Goal: Information Seeking & Learning: Learn about a topic

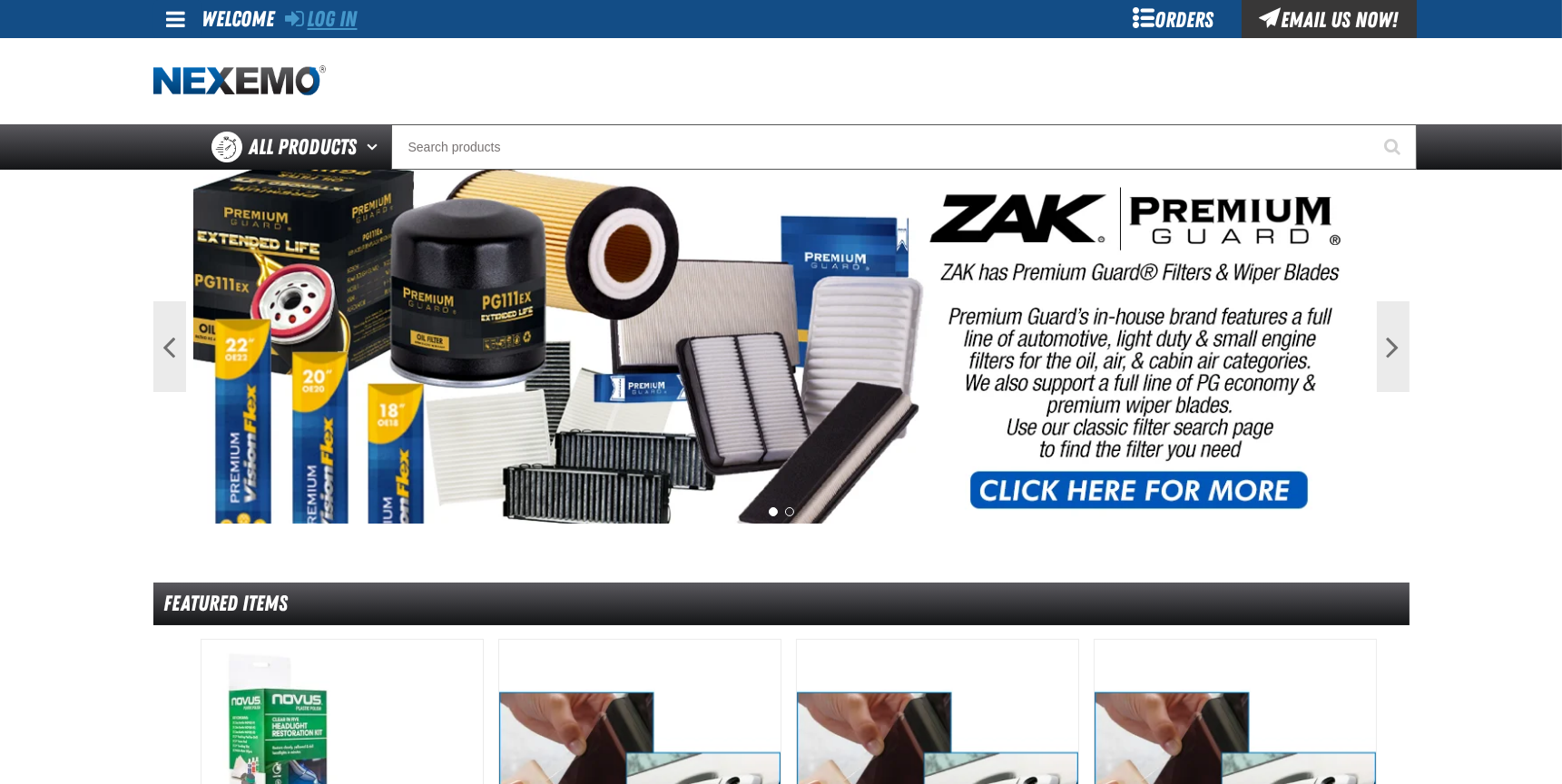
click at [323, 13] on link "Log In" at bounding box center [321, 19] width 72 height 26
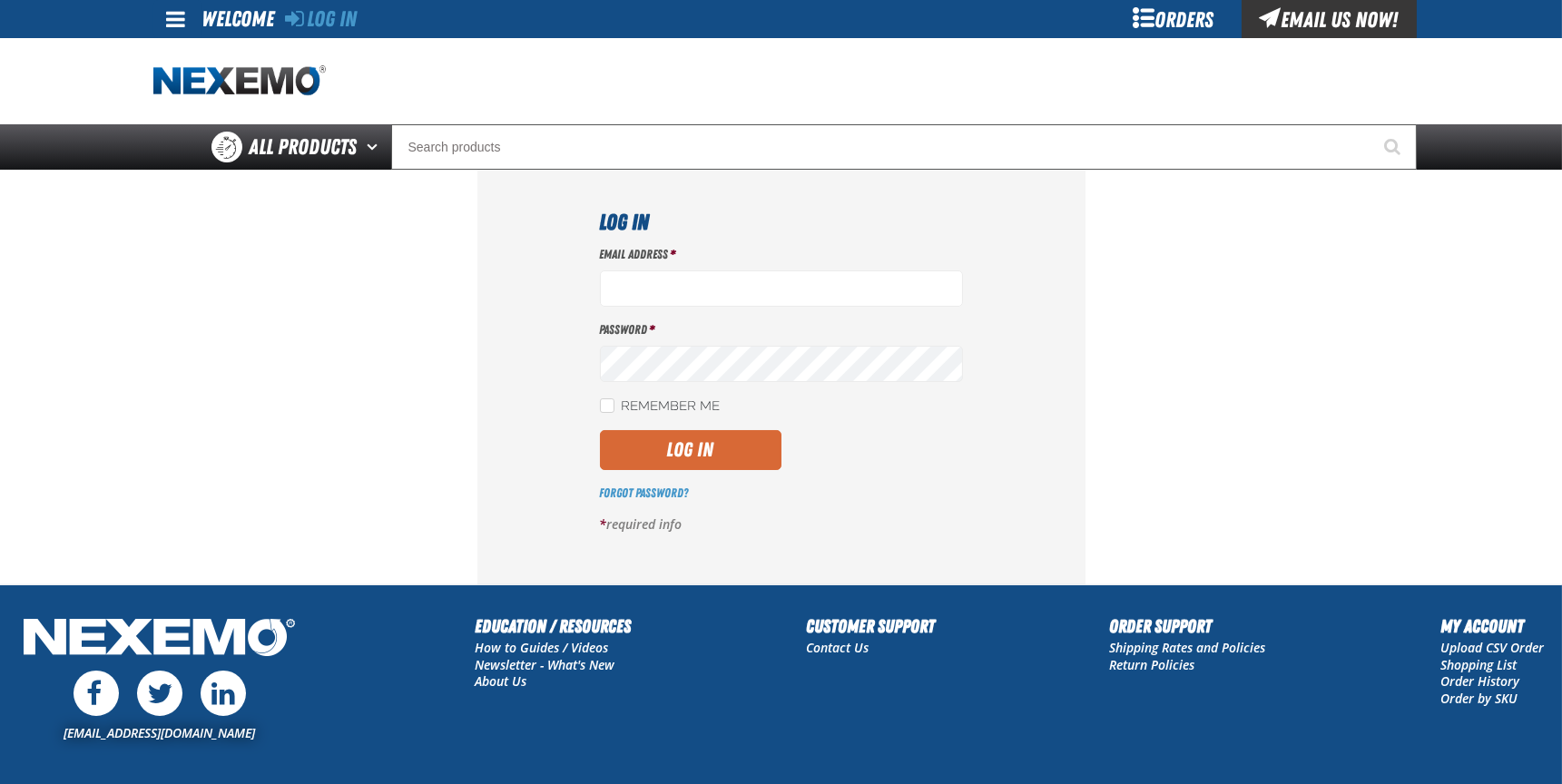
type input "[EMAIL_ADDRESS][DOMAIN_NAME]"
click at [694, 438] on button "Log In" at bounding box center [690, 450] width 181 height 40
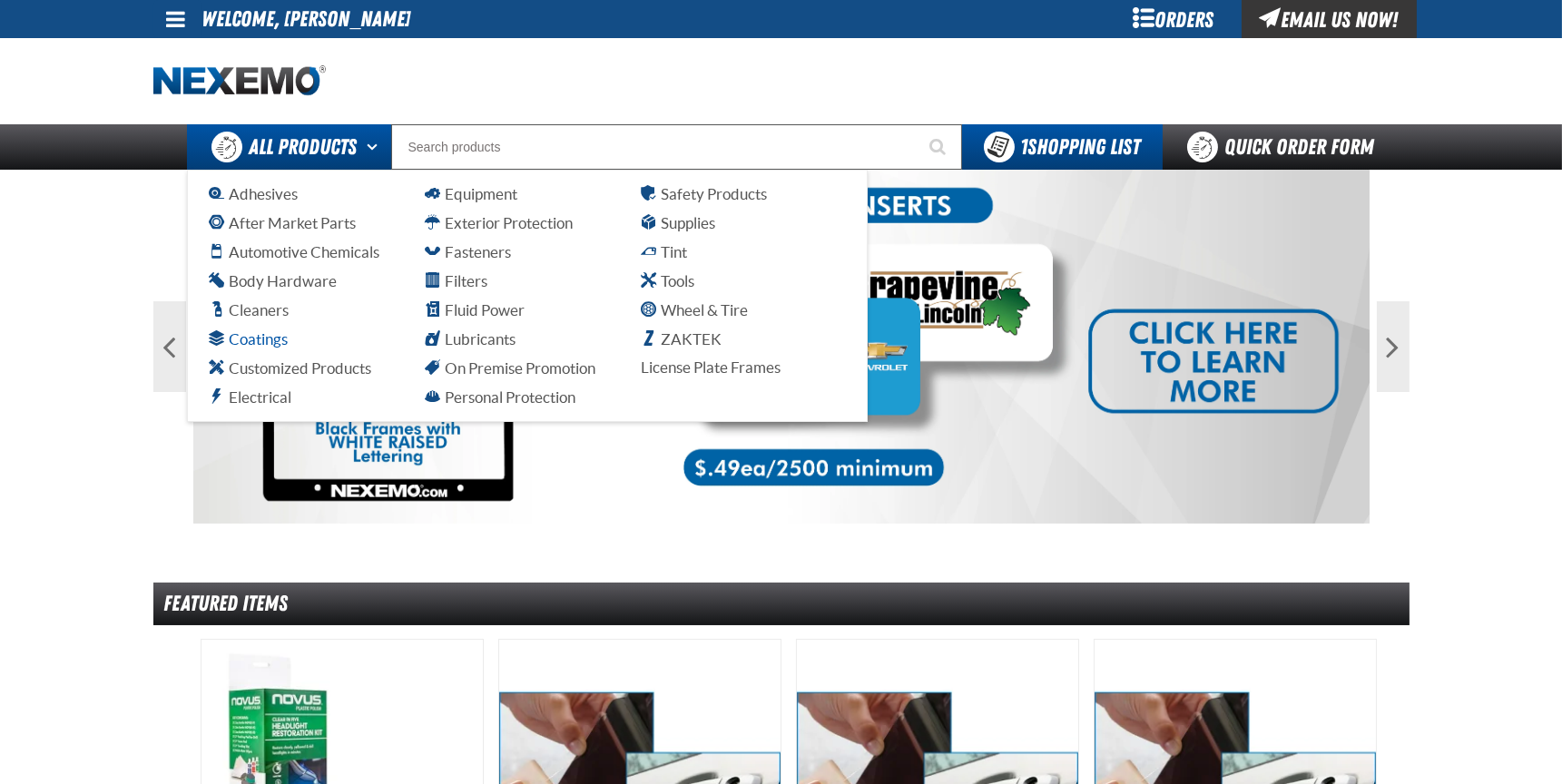
click at [256, 339] on span "Coatings" at bounding box center [248, 339] width 78 height 18
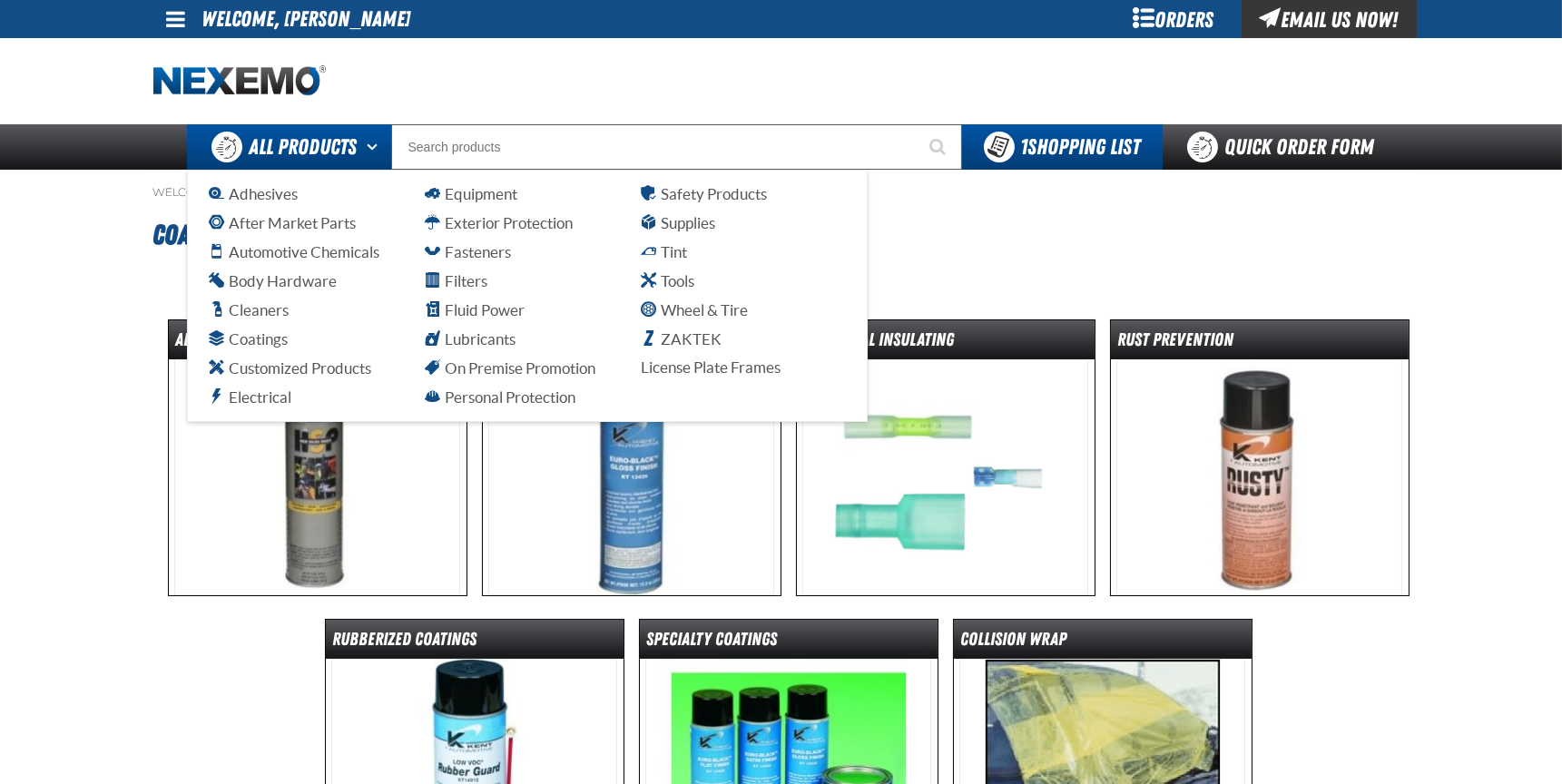
click at [338, 147] on span "All Products" at bounding box center [303, 146] width 108 height 32
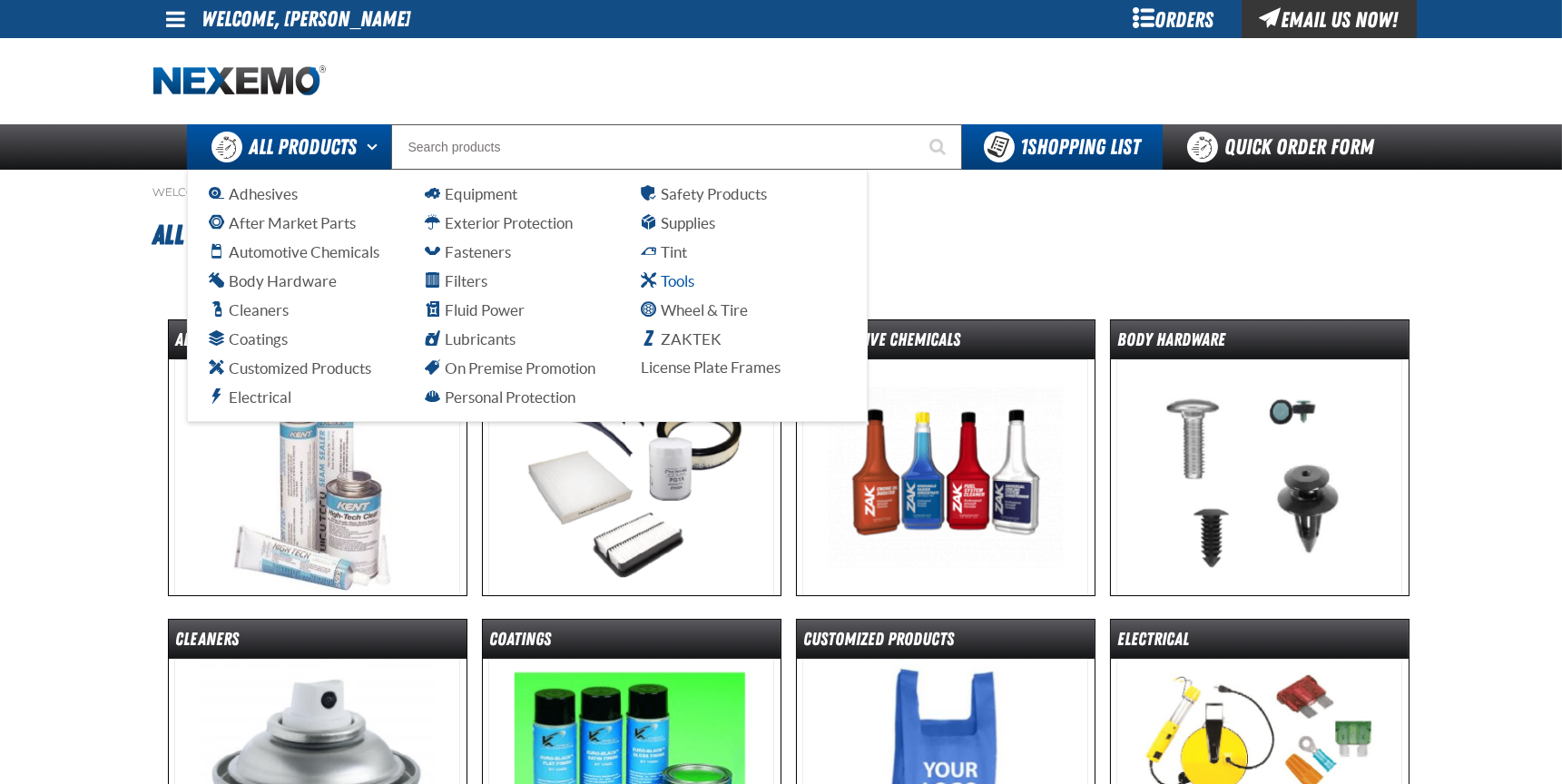
click at [684, 282] on span "Tools" at bounding box center [668, 281] width 53 height 18
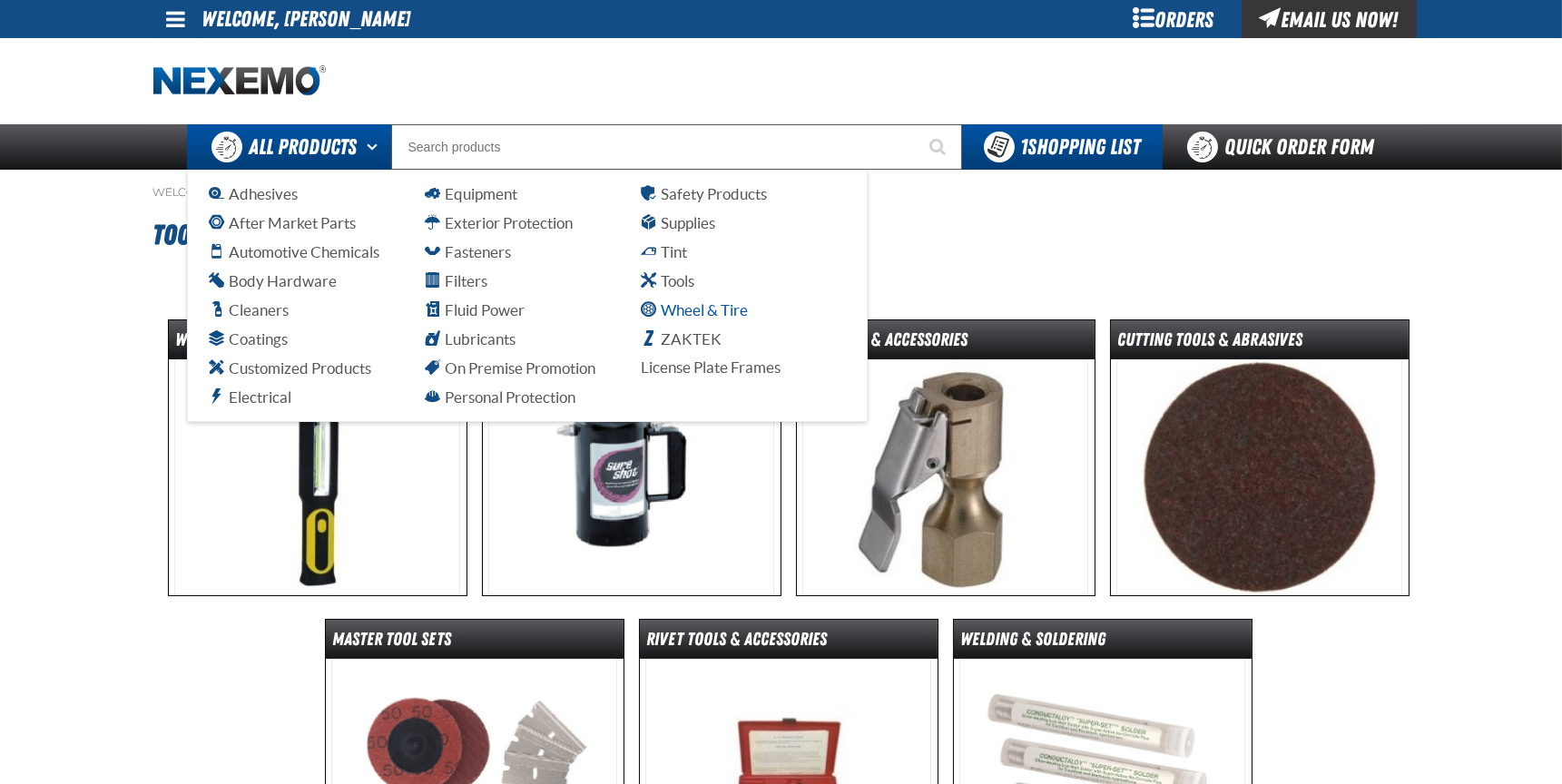
click at [674, 305] on span "Wheel & Tire" at bounding box center [695, 309] width 106 height 18
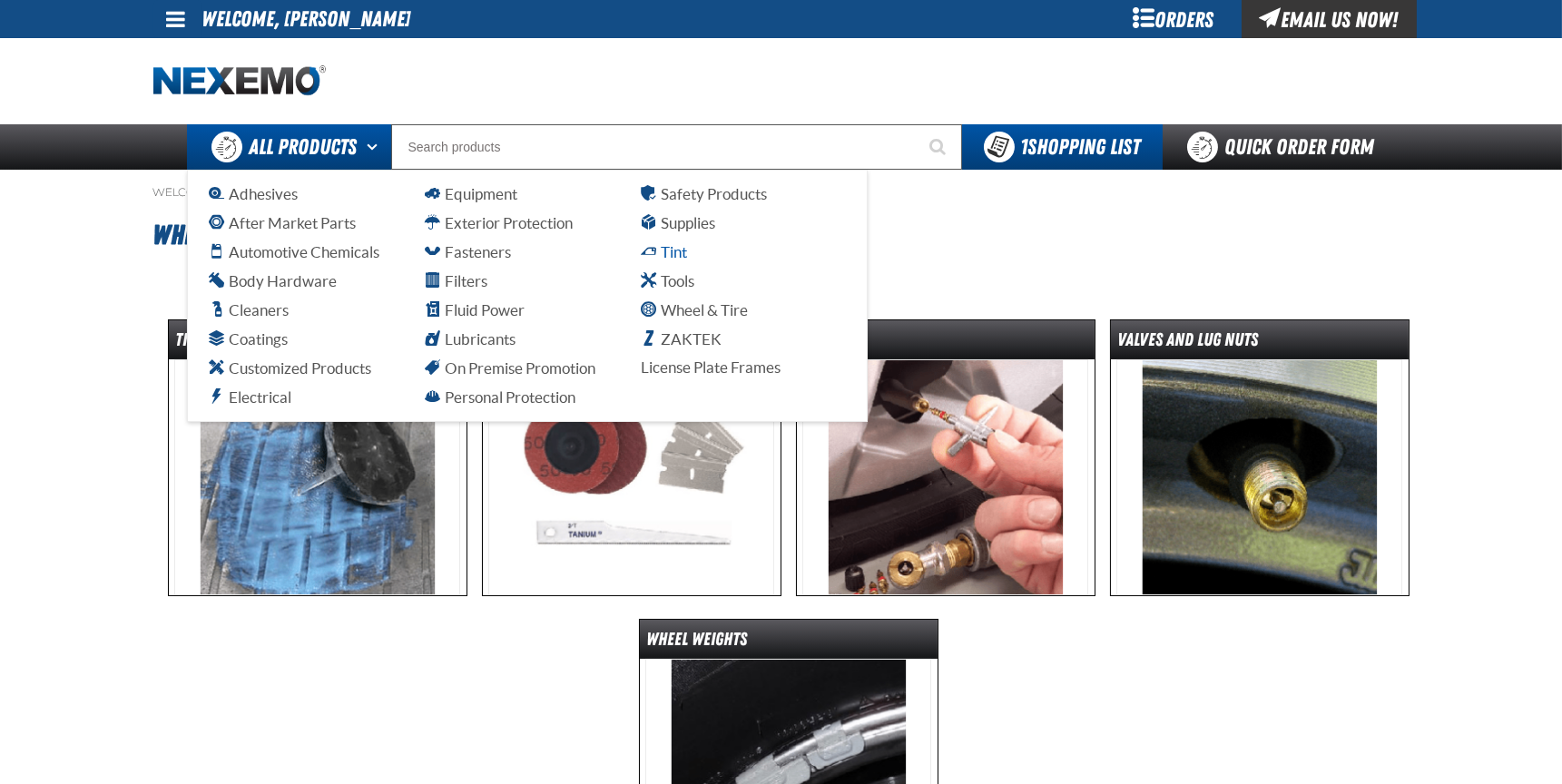
click at [659, 250] on span "Tint" at bounding box center [664, 251] width 45 height 18
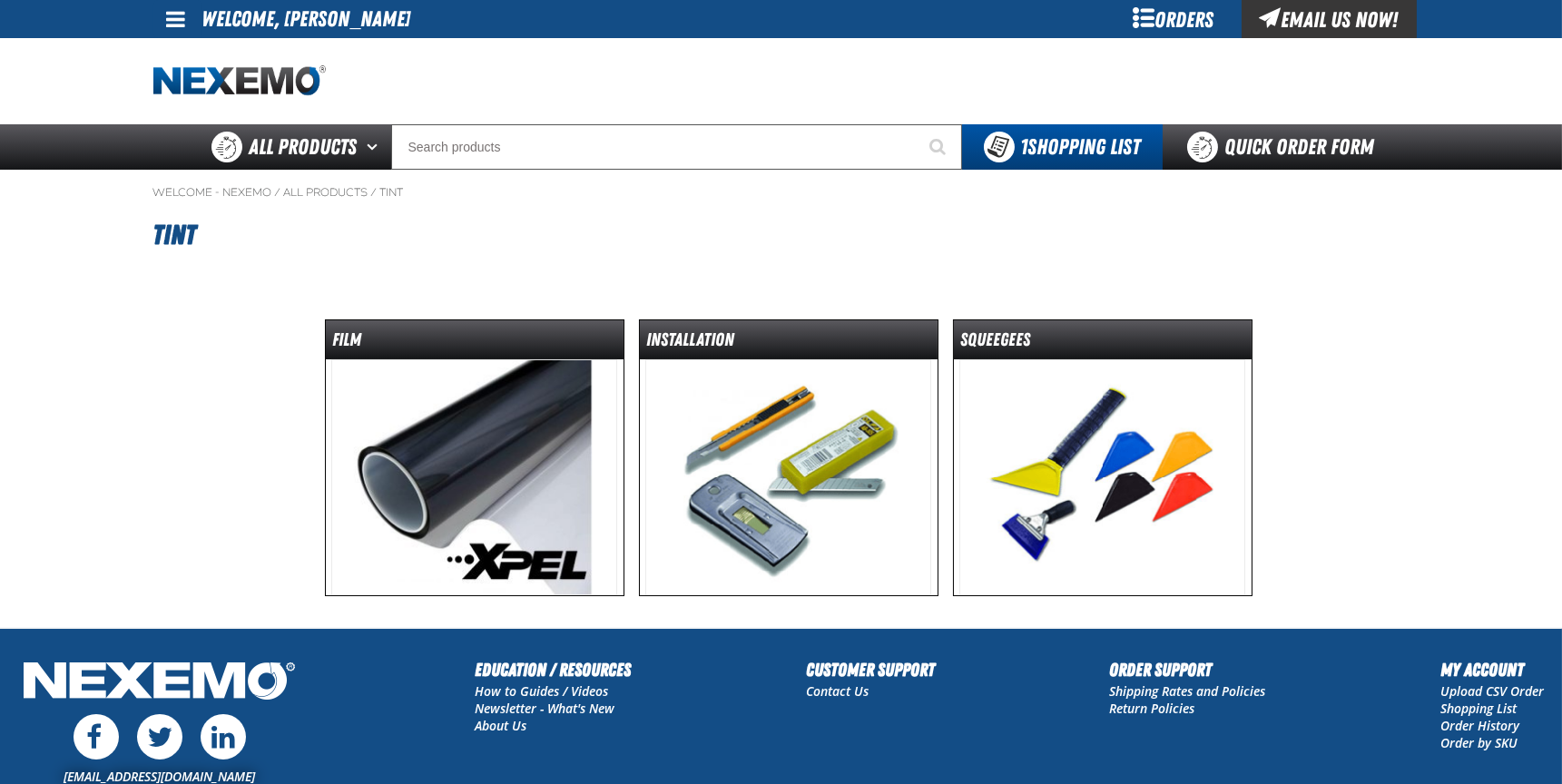
click at [397, 496] on img at bounding box center [474, 476] width 285 height 235
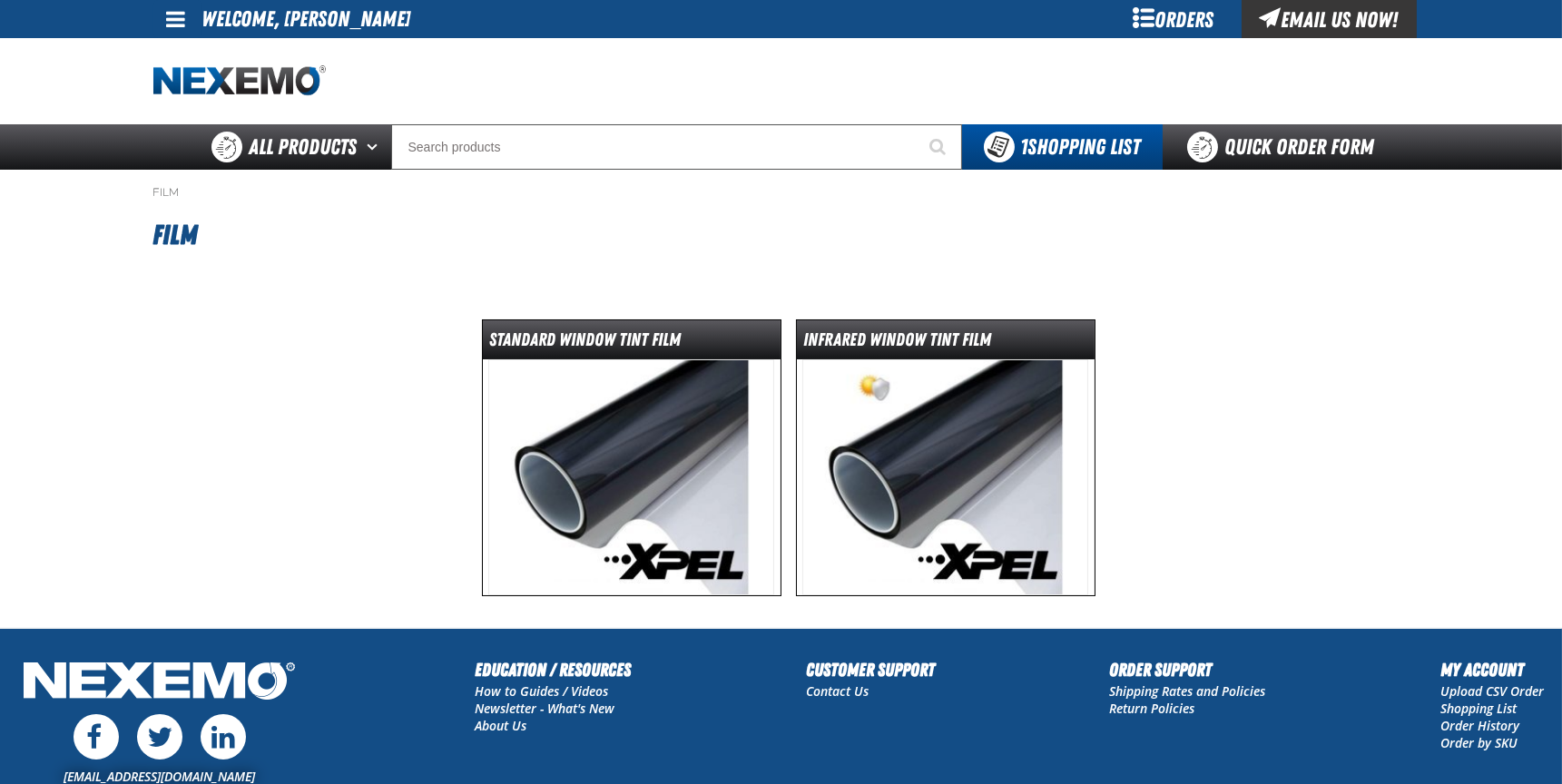
click at [885, 440] on img at bounding box center [944, 476] width 285 height 235
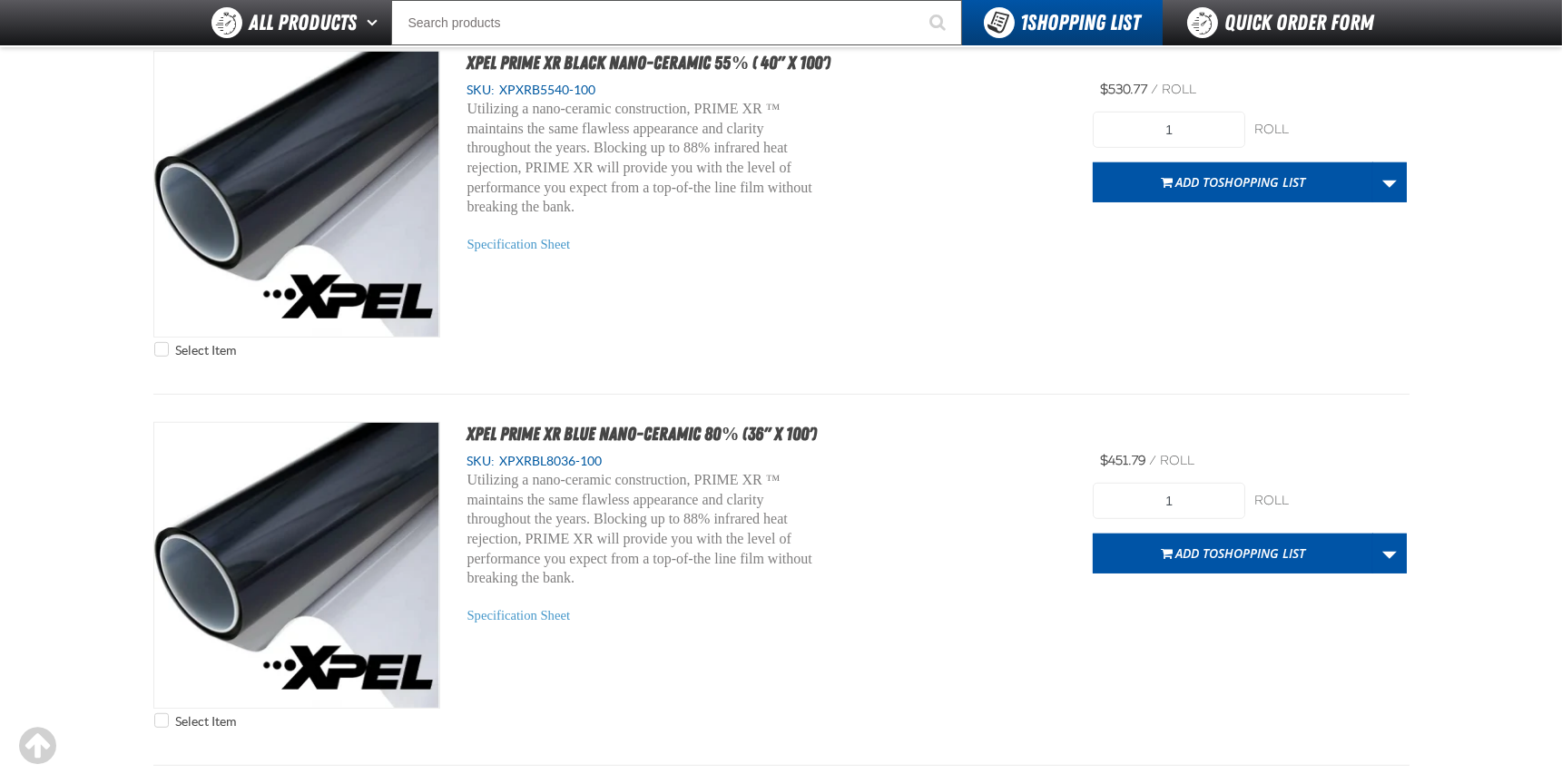
scroll to position [2519, 0]
